Goal: Task Accomplishment & Management: Use online tool/utility

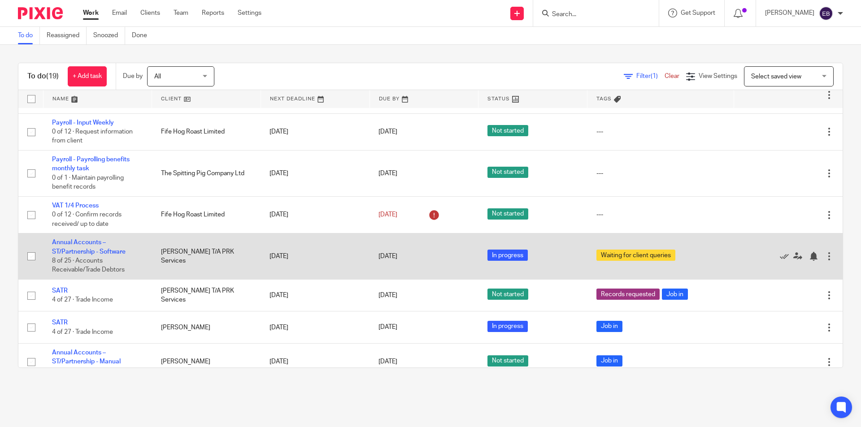
scroll to position [314, 0]
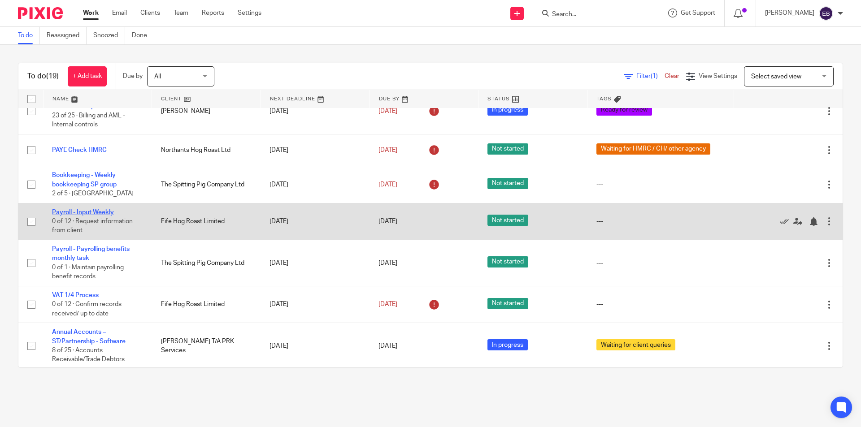
click at [104, 213] on link "Payroll - Input Weekly" at bounding box center [83, 212] width 62 height 6
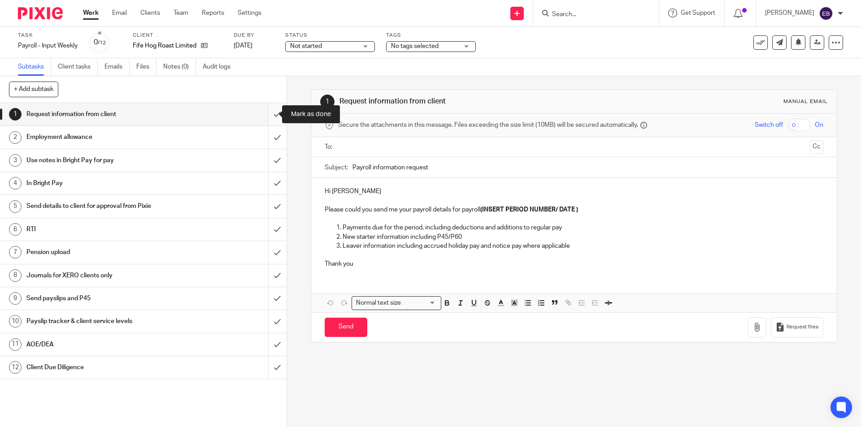
click at [269, 116] on input "submit" at bounding box center [143, 114] width 286 height 22
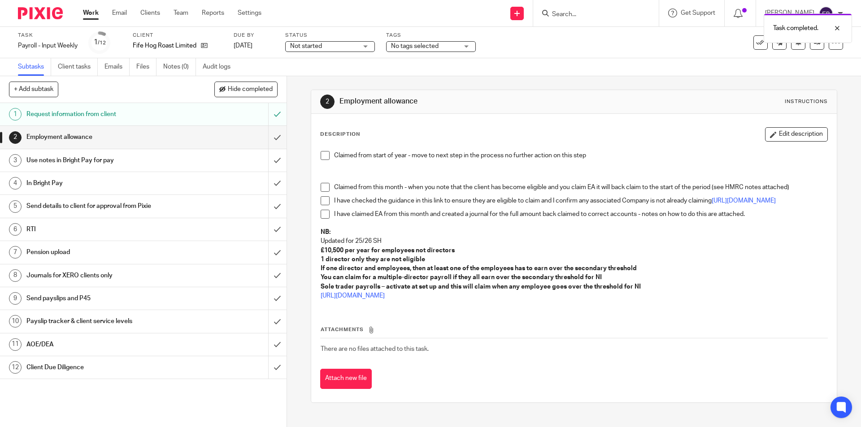
click at [317, 154] on div "Claimed from start of year - move to next step in the process no further action…" at bounding box center [573, 227] width 515 height 161
click at [321, 154] on span at bounding box center [325, 155] width 9 height 9
click at [270, 139] on input "submit" at bounding box center [143, 137] width 286 height 22
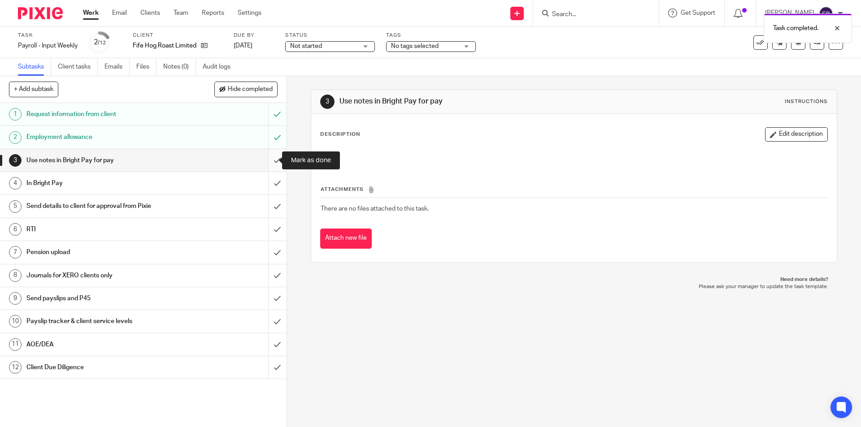
click at [264, 165] on input "submit" at bounding box center [143, 160] width 286 height 22
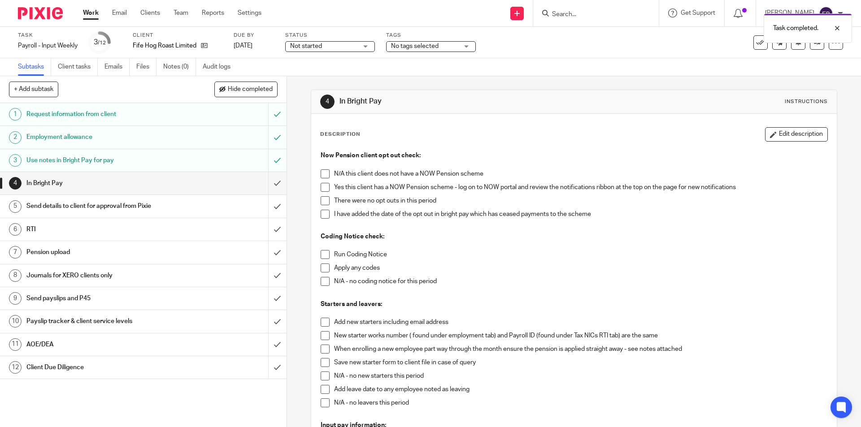
click at [321, 185] on span at bounding box center [325, 187] width 9 height 9
click at [321, 199] on span at bounding box center [325, 200] width 9 height 9
click at [325, 254] on span at bounding box center [325, 254] width 9 height 9
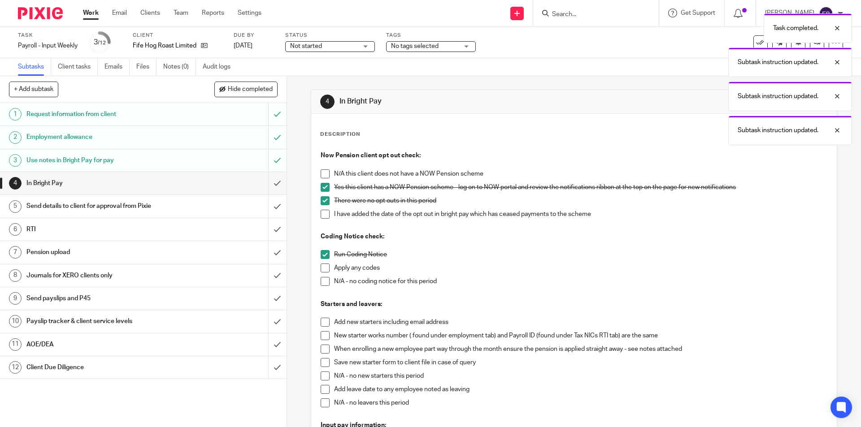
click at [323, 282] on span at bounding box center [325, 281] width 9 height 9
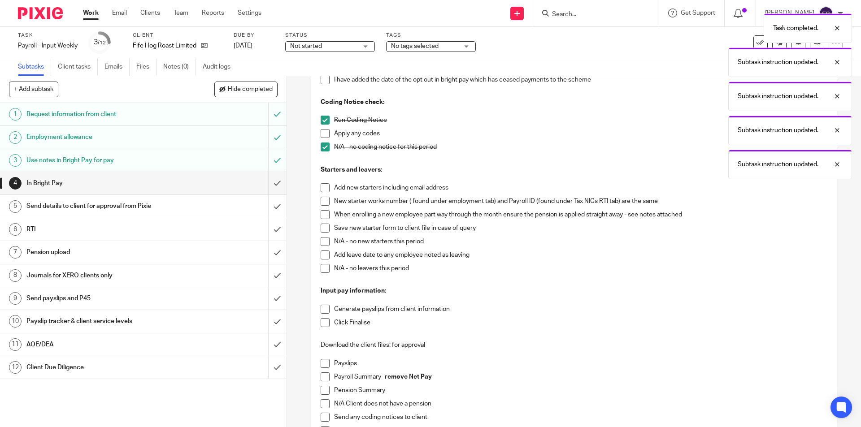
click at [321, 241] on span at bounding box center [325, 241] width 9 height 9
click at [321, 267] on span at bounding box center [325, 268] width 9 height 9
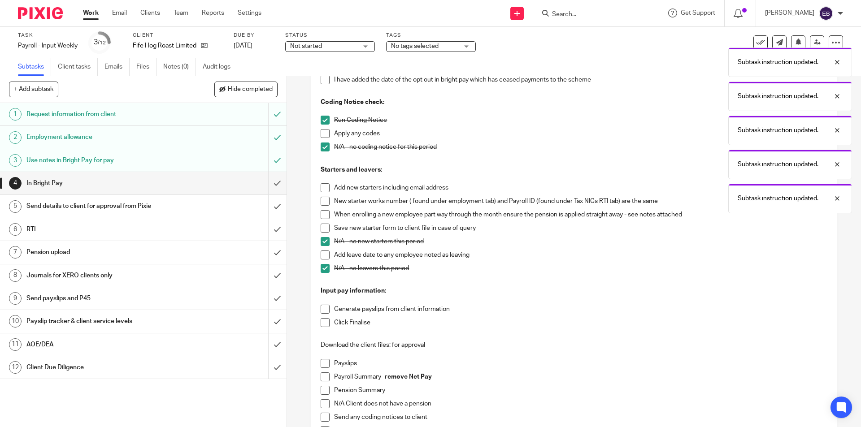
click at [321, 309] on span at bounding box center [325, 309] width 9 height 9
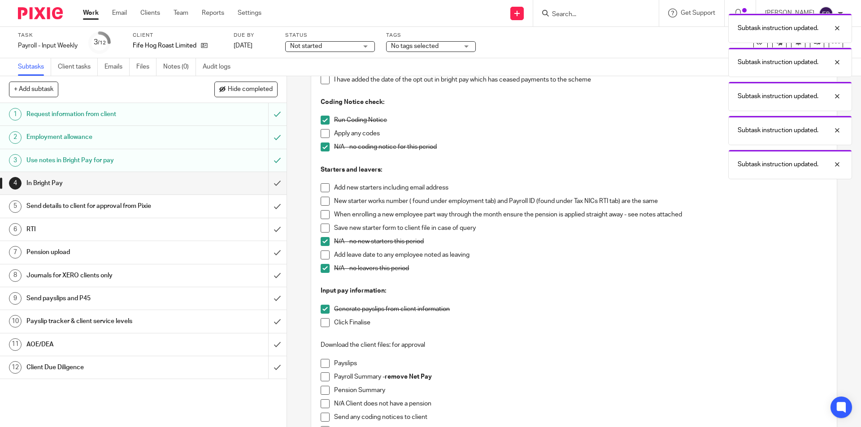
click at [324, 323] on span at bounding box center [325, 322] width 9 height 9
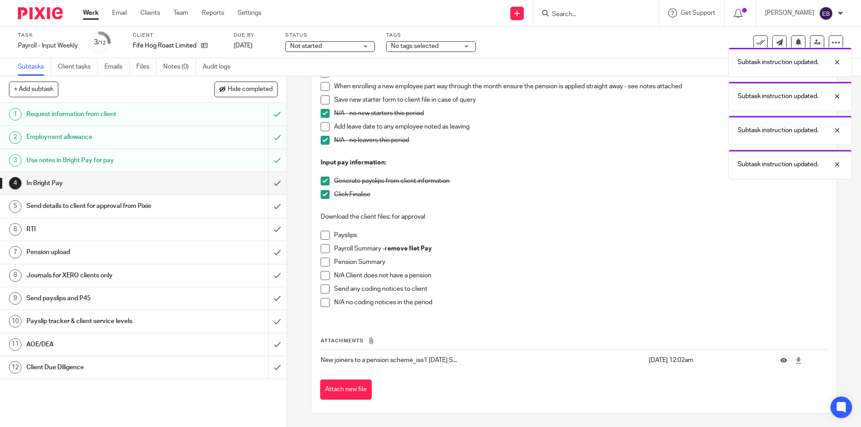
drag, startPoint x: 314, startPoint y: 226, endPoint x: 317, endPoint y: 231, distance: 6.2
click at [316, 226] on div "Now Pension client opt out check: N/A this client does not have a NOW Pension s…" at bounding box center [573, 101] width 515 height 434
click at [321, 232] on span at bounding box center [325, 235] width 9 height 9
click at [321, 248] on span at bounding box center [325, 248] width 9 height 9
click at [317, 264] on div "Now Pension client opt out check: N/A this client does not have a NOW Pension s…" at bounding box center [573, 101] width 515 height 434
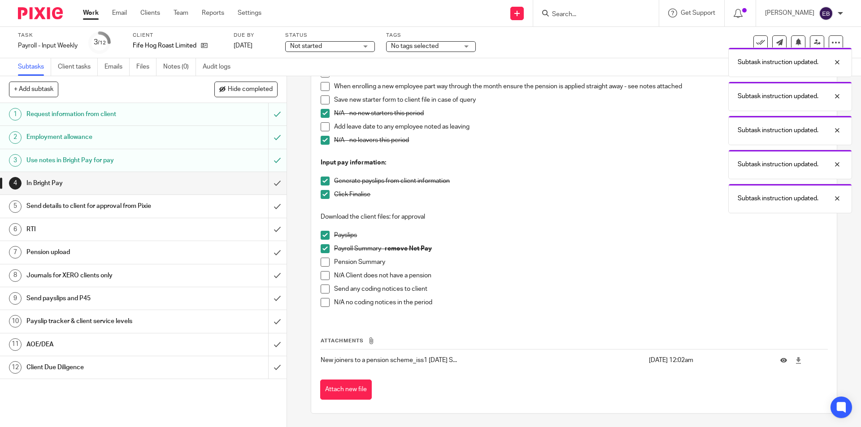
click at [321, 263] on span at bounding box center [325, 262] width 9 height 9
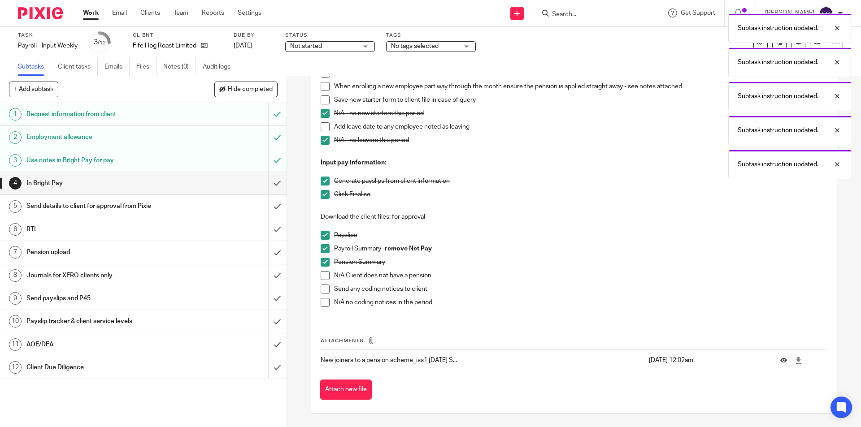
click at [326, 302] on span at bounding box center [325, 302] width 9 height 9
click at [270, 182] on input "submit" at bounding box center [143, 183] width 286 height 22
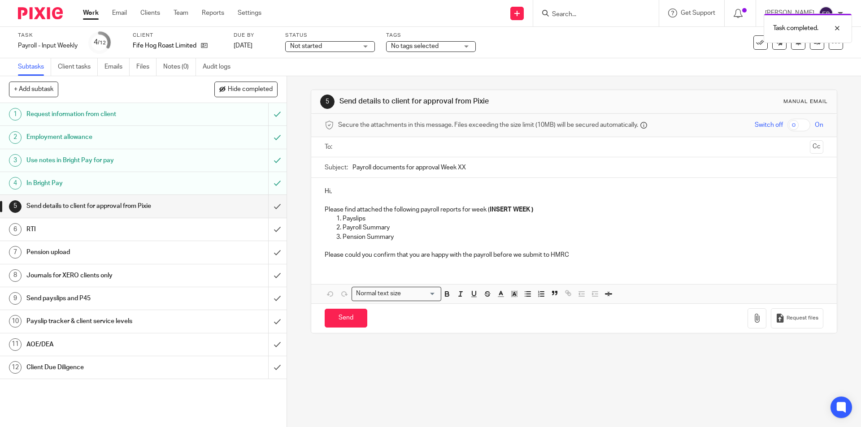
click at [374, 145] on input "text" at bounding box center [573, 147] width 464 height 10
click at [349, 190] on p "Hi," at bounding box center [574, 193] width 498 height 9
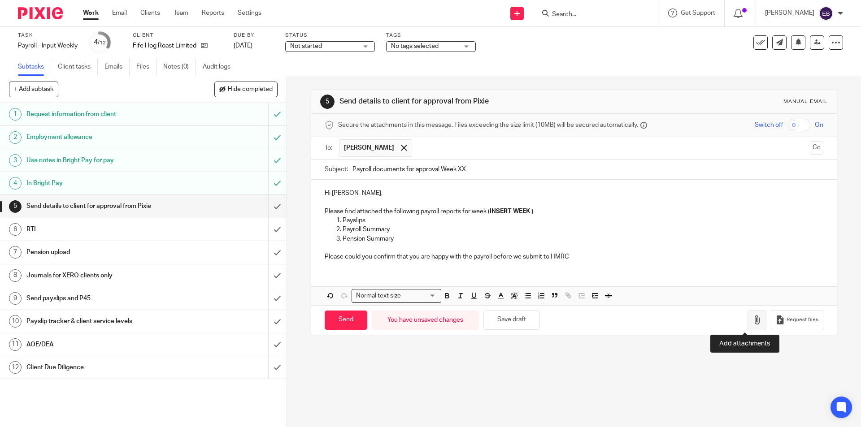
click at [752, 317] on icon "button" at bounding box center [756, 320] width 9 height 9
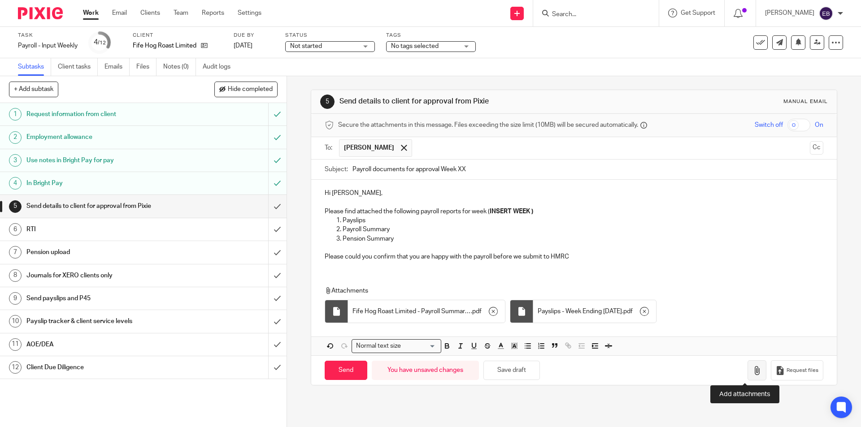
click at [750, 369] on button "button" at bounding box center [756, 370] width 19 height 20
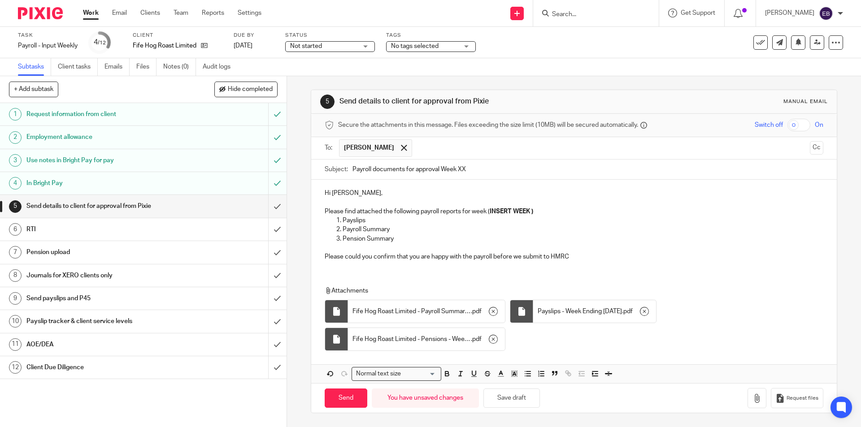
click at [488, 174] on input "Payroll documents for approval Week XX" at bounding box center [587, 170] width 470 height 20
type input "Payroll documents for approval Week 21"
drag, startPoint x: 546, startPoint y: 210, endPoint x: 486, endPoint y: 210, distance: 59.6
click at [486, 210] on p "Please find attached the following payroll reports for week ( INSERT WEEK )" at bounding box center [574, 211] width 498 height 9
click at [498, 235] on p "Pension Summary" at bounding box center [583, 238] width 480 height 9
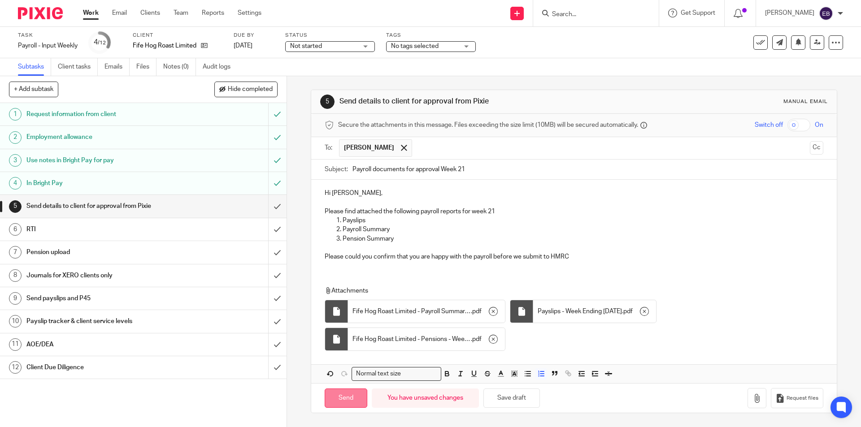
click at [343, 399] on input "Send" at bounding box center [346, 398] width 43 height 19
type input "Sent"
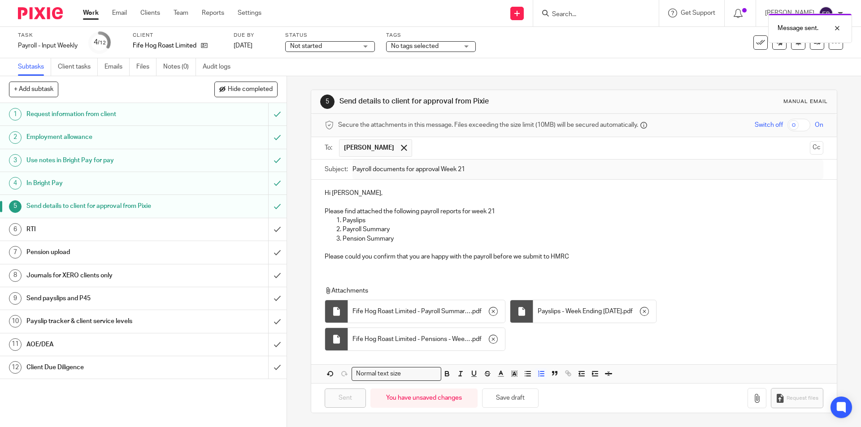
click at [341, 45] on span "Not started" at bounding box center [323, 46] width 67 height 9
click at [330, 75] on li "In progress" at bounding box center [330, 79] width 89 height 18
drag, startPoint x: 411, startPoint y: 47, endPoint x: 427, endPoint y: 59, distance: 19.9
click at [412, 47] on span "No tags selected" at bounding box center [415, 46] width 48 height 6
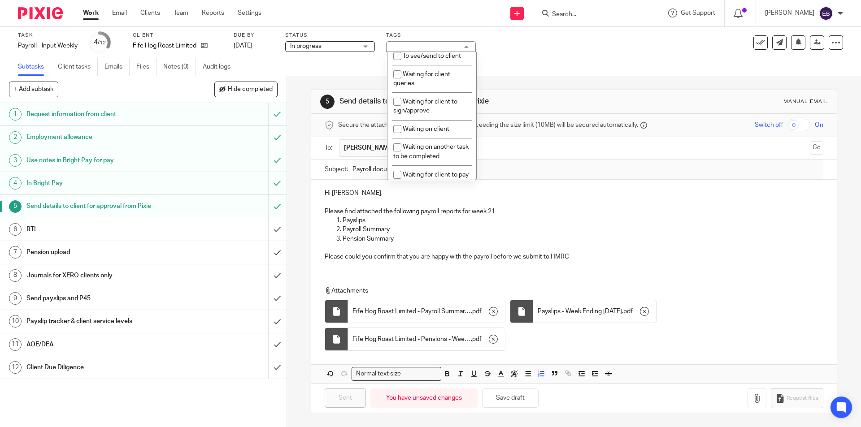
scroll to position [166, 0]
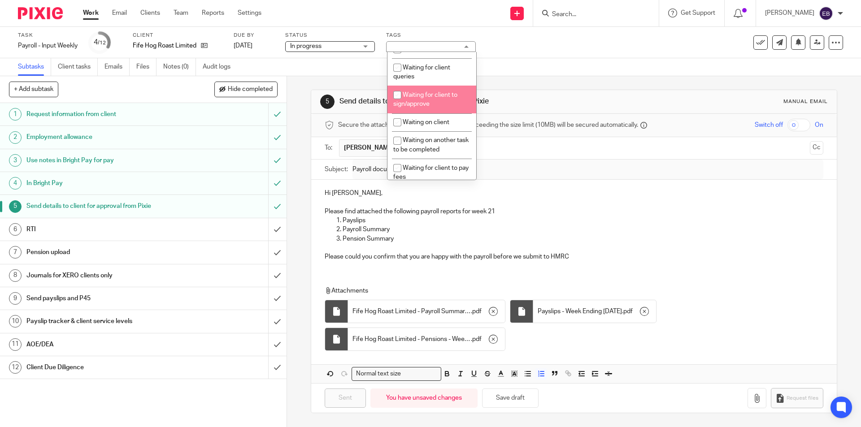
click at [454, 106] on li "Waiting for client to sign/approve" at bounding box center [431, 99] width 89 height 27
checkbox input "true"
click at [560, 55] on div "Task Payroll - Input Weekly Save Payroll - Input Weekly 4 /12 Client Fife Hog R…" at bounding box center [430, 42] width 861 height 31
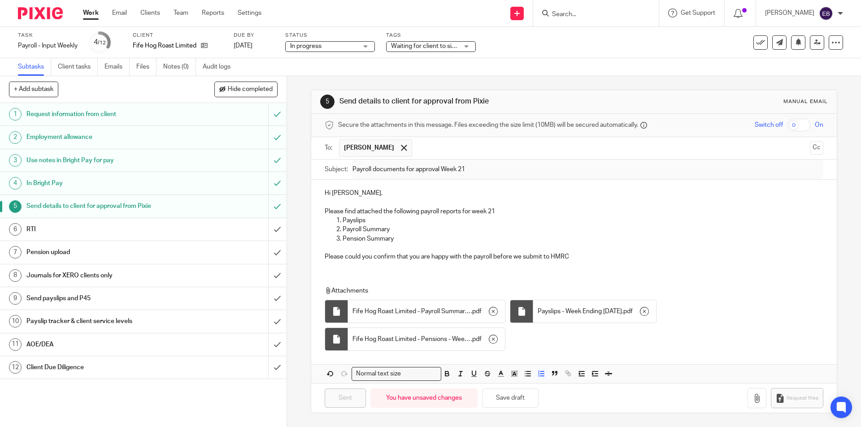
click at [86, 8] on div "Work Email Clients Team Reports Settings Work Email Clients Team Reports Settin…" at bounding box center [174, 13] width 201 height 26
